Goal: Check status: Check status

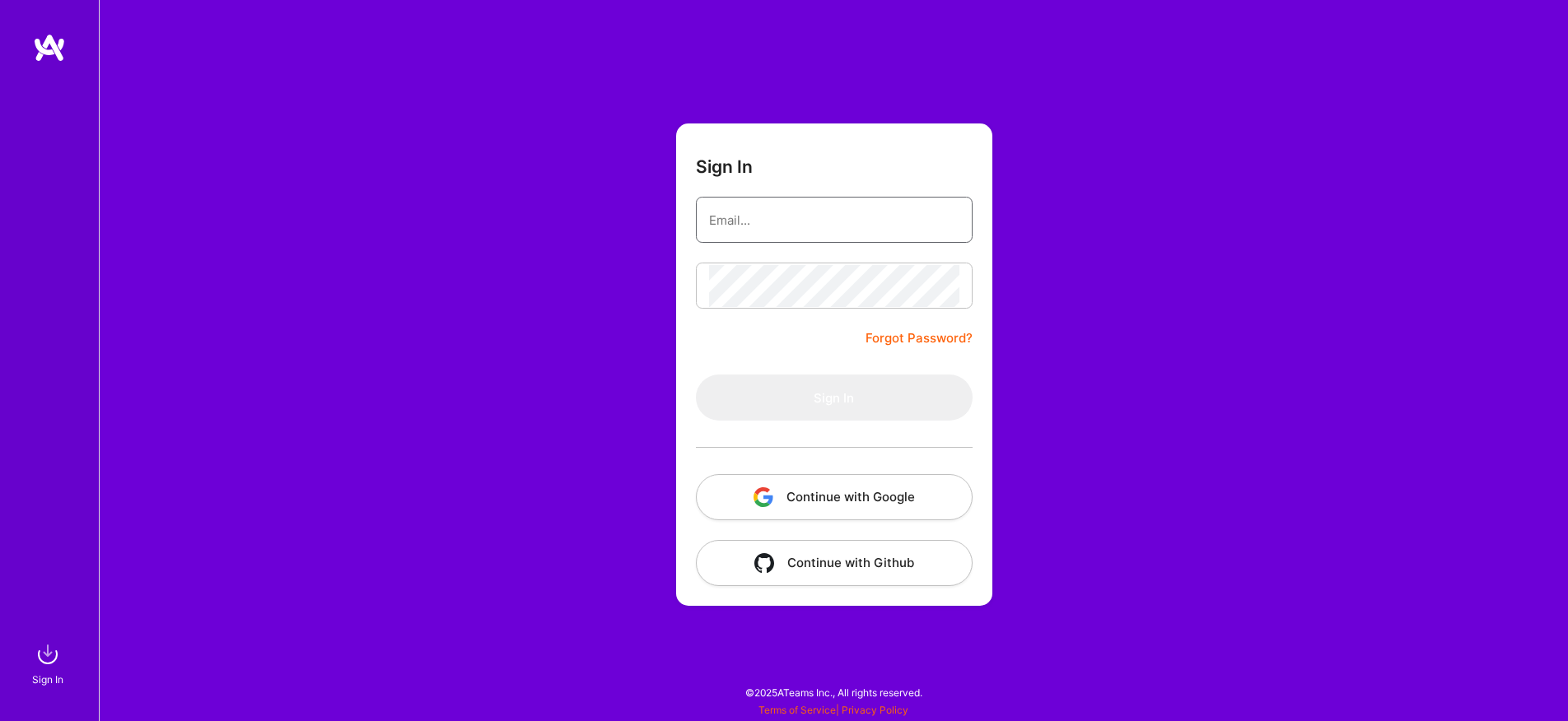
type input "[EMAIL_ADDRESS][DOMAIN_NAME]"
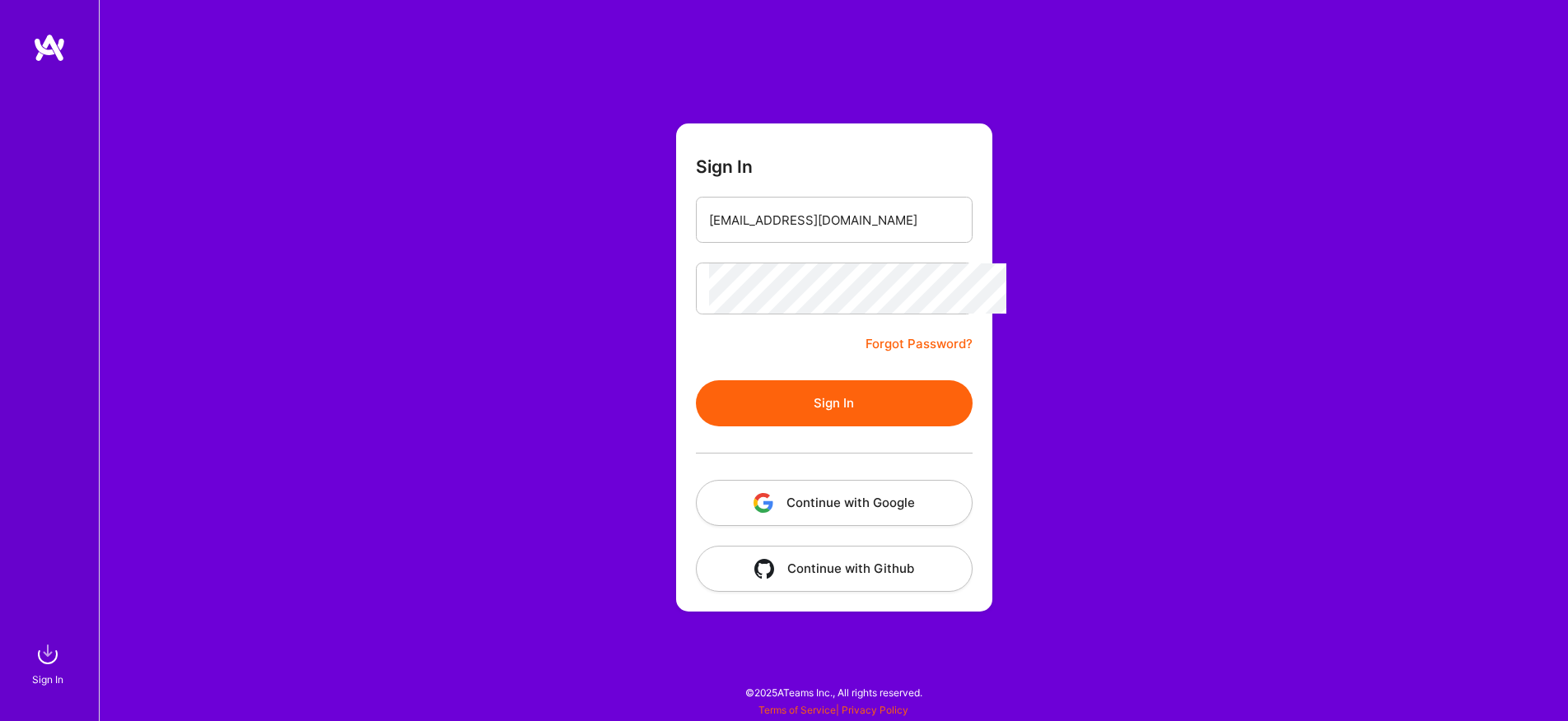
click at [854, 394] on button "Sign In" at bounding box center [834, 404] width 277 height 46
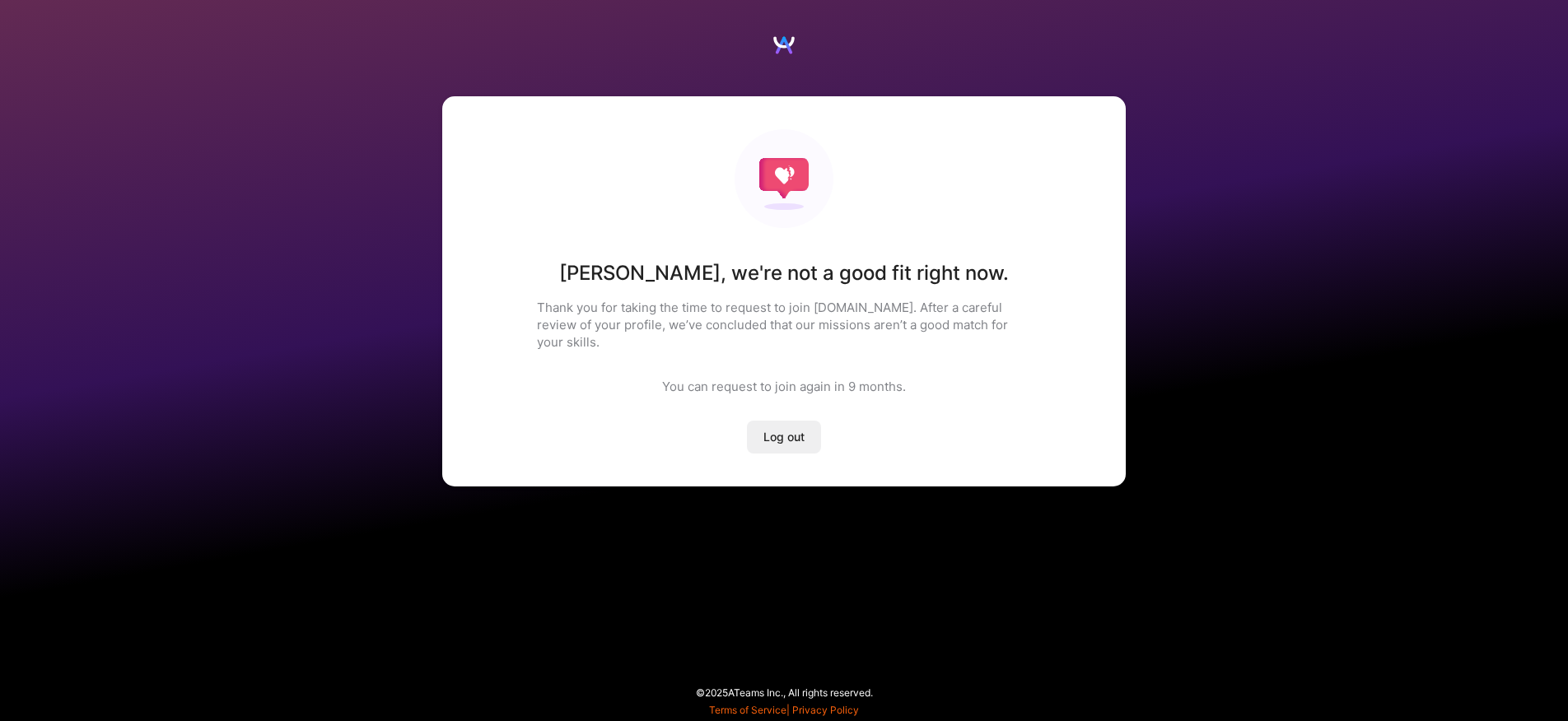
click at [666, 314] on p "Thank you for taking the time to request to join [DOMAIN_NAME]. After a careful…" at bounding box center [784, 325] width 494 height 52
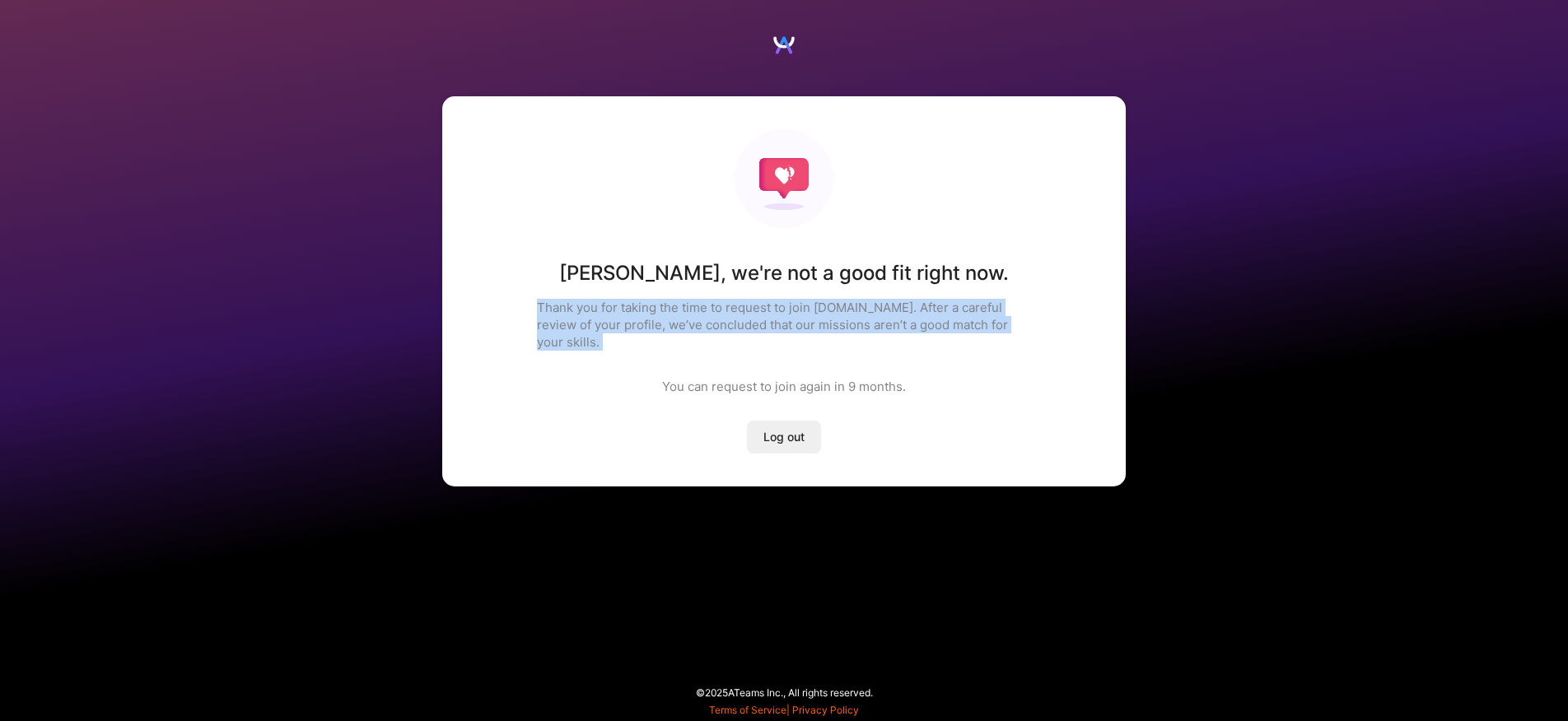
click at [666, 314] on p "Thank you for taking the time to request to join [DOMAIN_NAME]. After a careful…" at bounding box center [784, 325] width 494 height 52
